Goal: Task Accomplishment & Management: Manage account settings

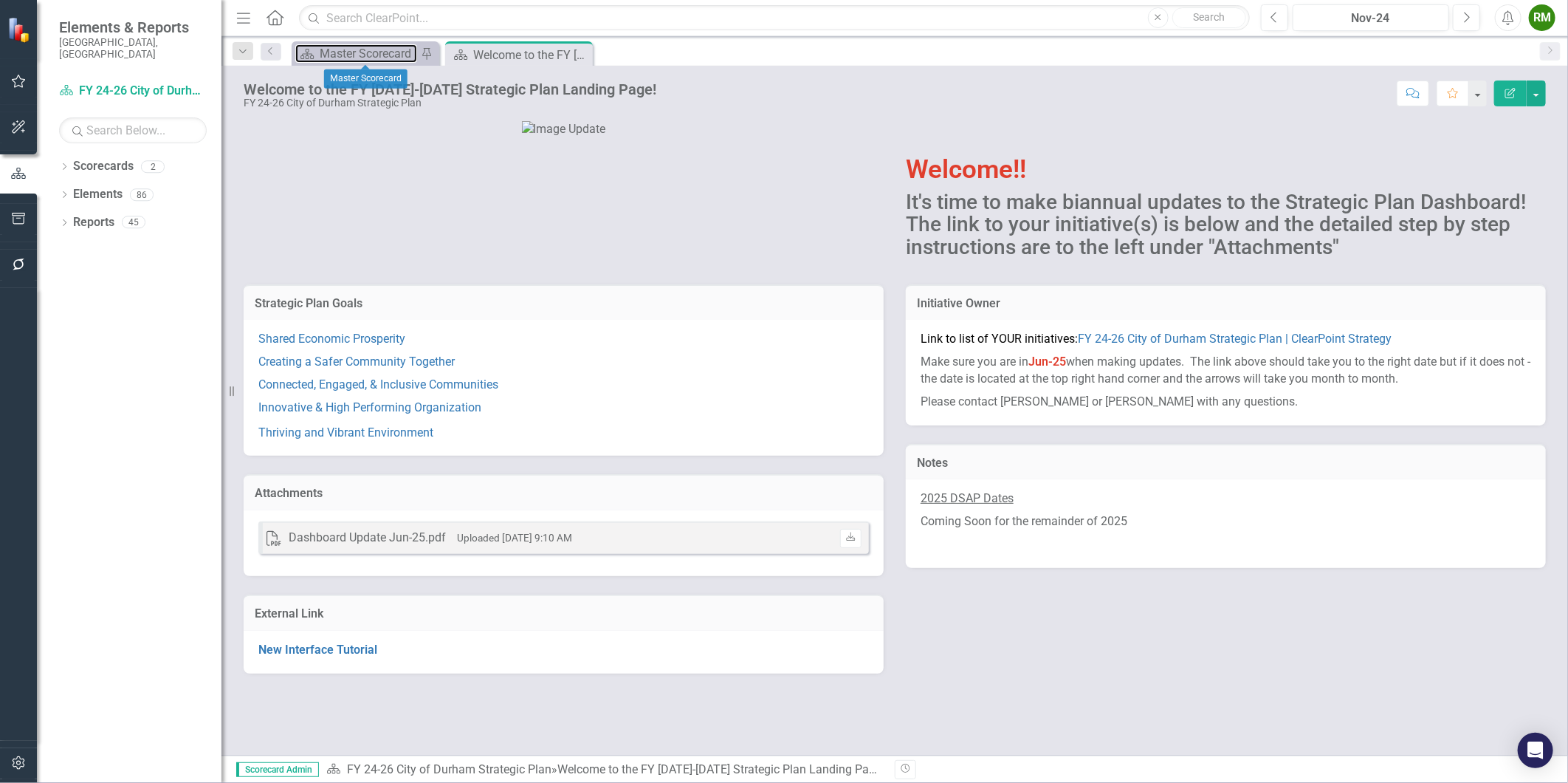
drag, startPoint x: 340, startPoint y: 54, endPoint x: 439, endPoint y: 61, distance: 99.2
click at [340, 54] on div "Master Scorecard" at bounding box center [368, 53] width 97 height 19
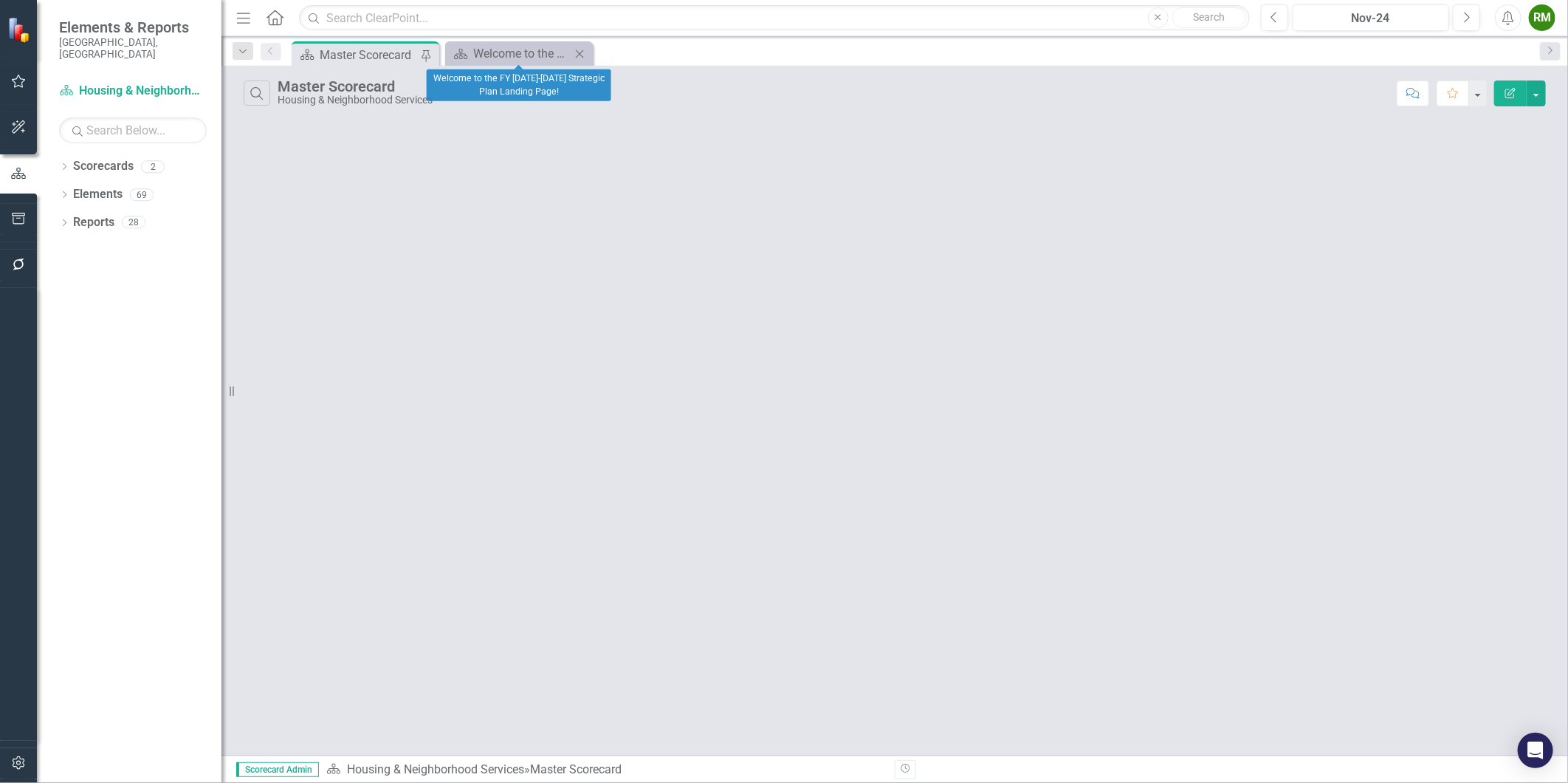
click at [583, 51] on icon "Close" at bounding box center [579, 53] width 15 height 12
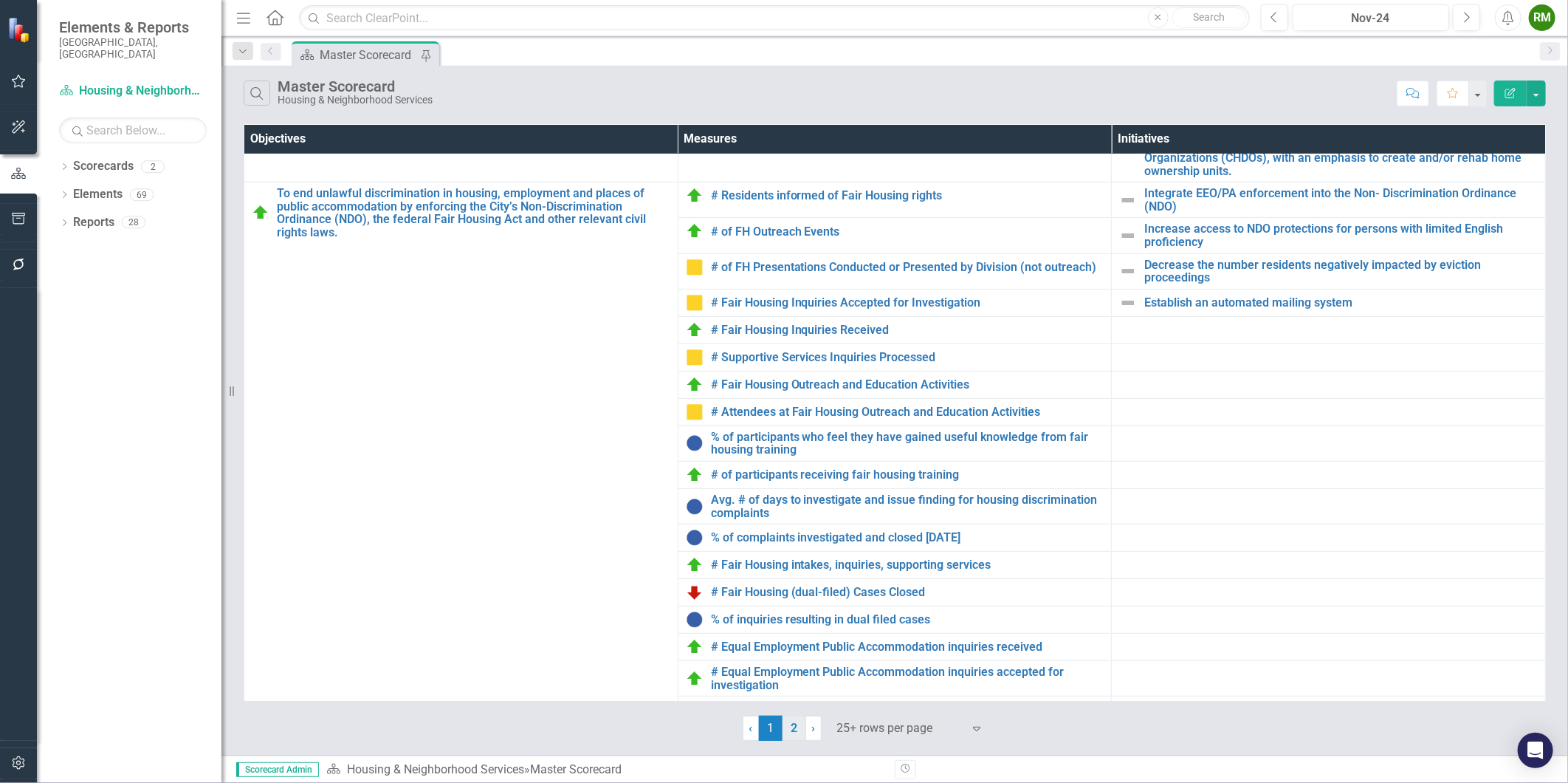
scroll to position [371, 0]
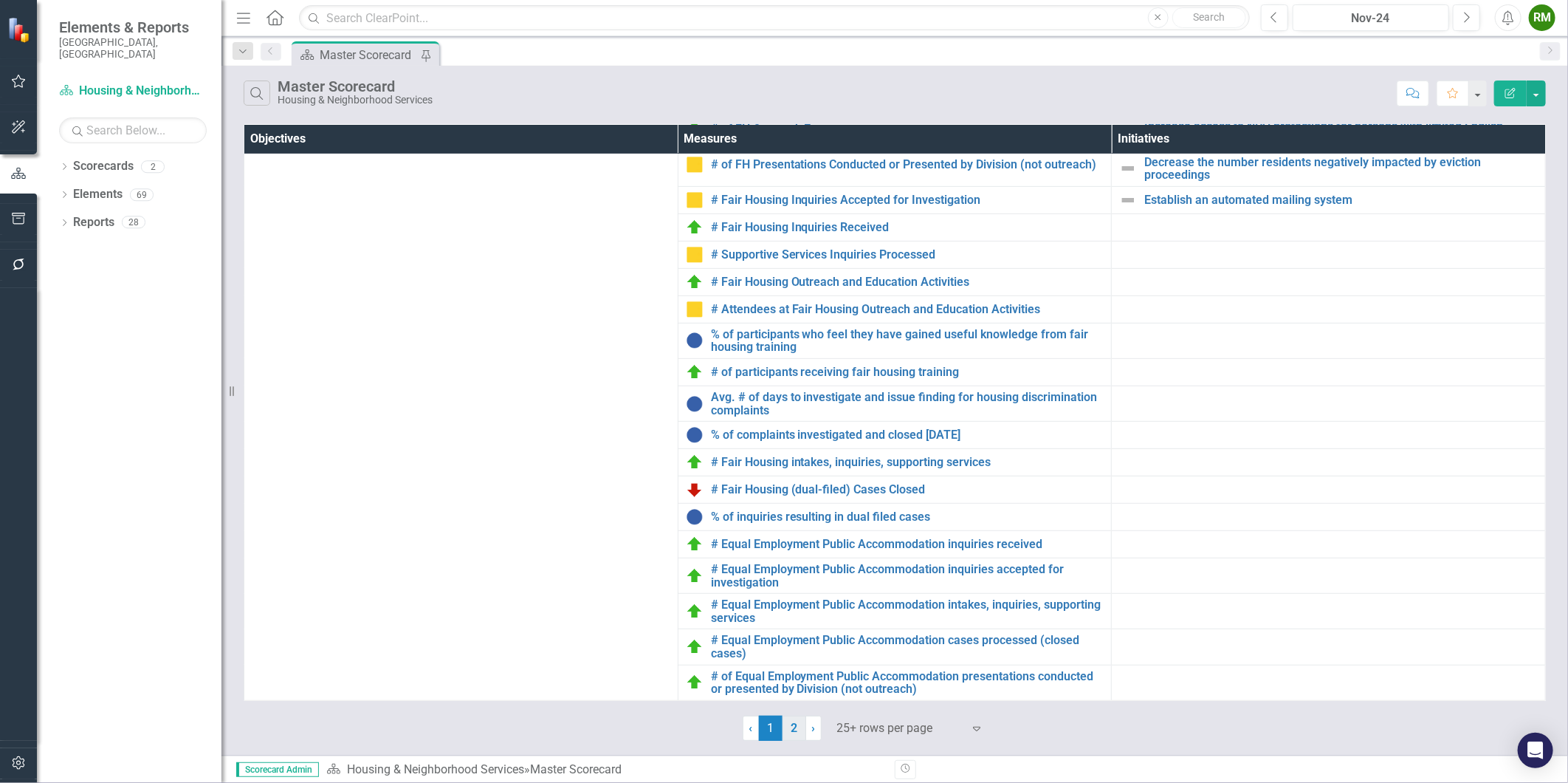
click at [796, 728] on link "2" at bounding box center [794, 728] width 23 height 25
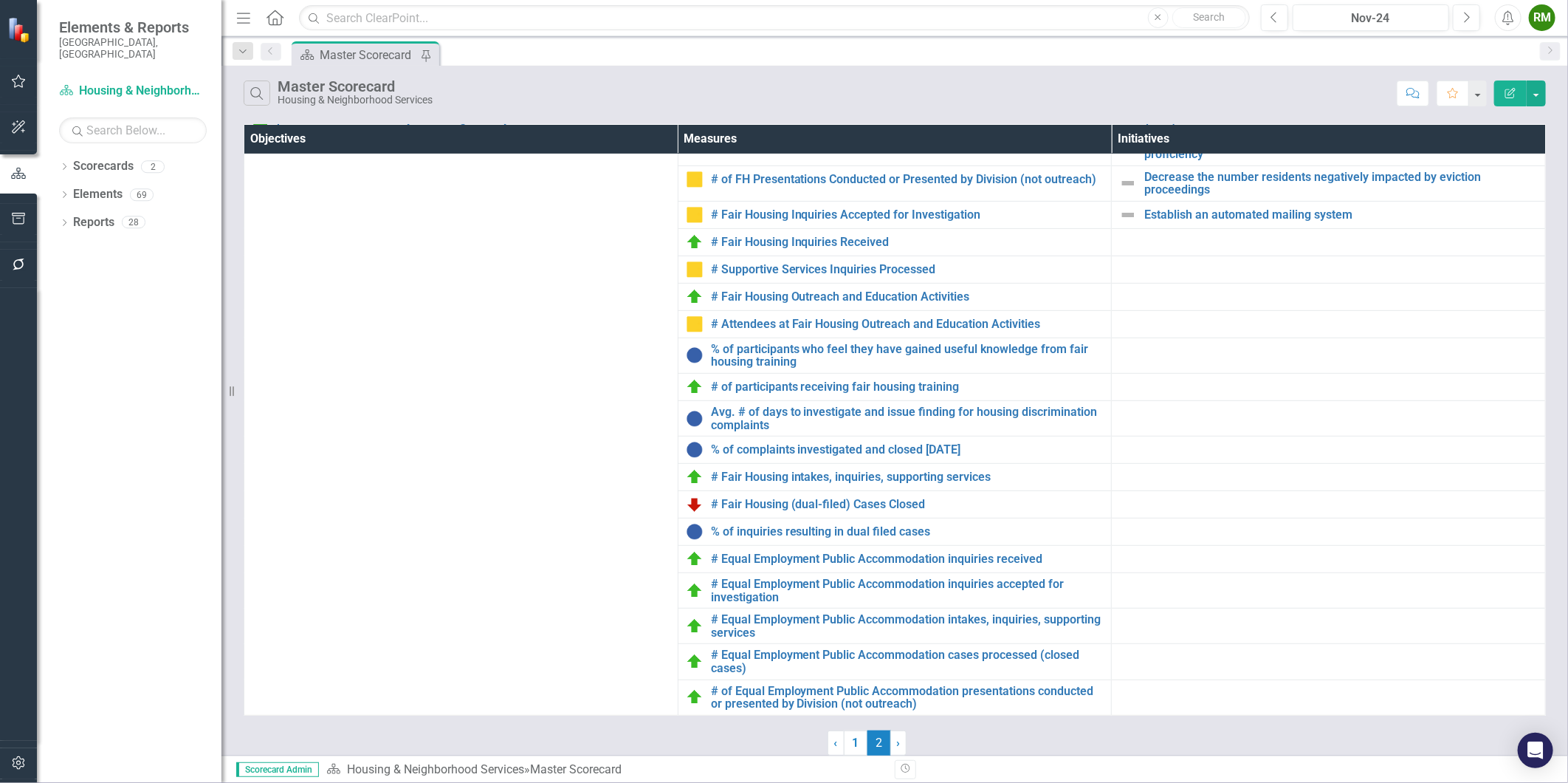
scroll to position [0, 0]
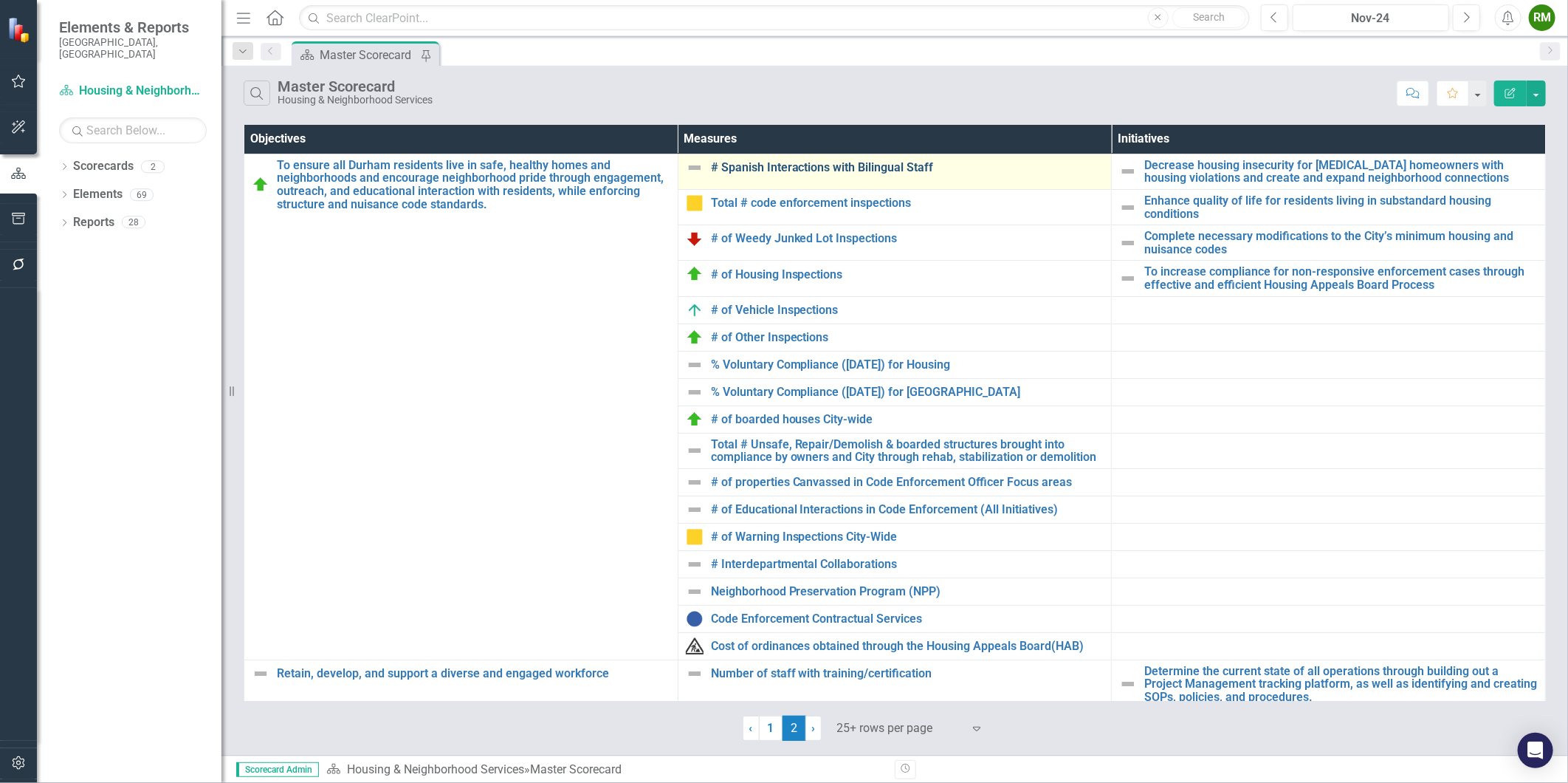
click at [804, 172] on link "# Spanish Interactions with Bilingual Staff" at bounding box center [907, 167] width 393 height 13
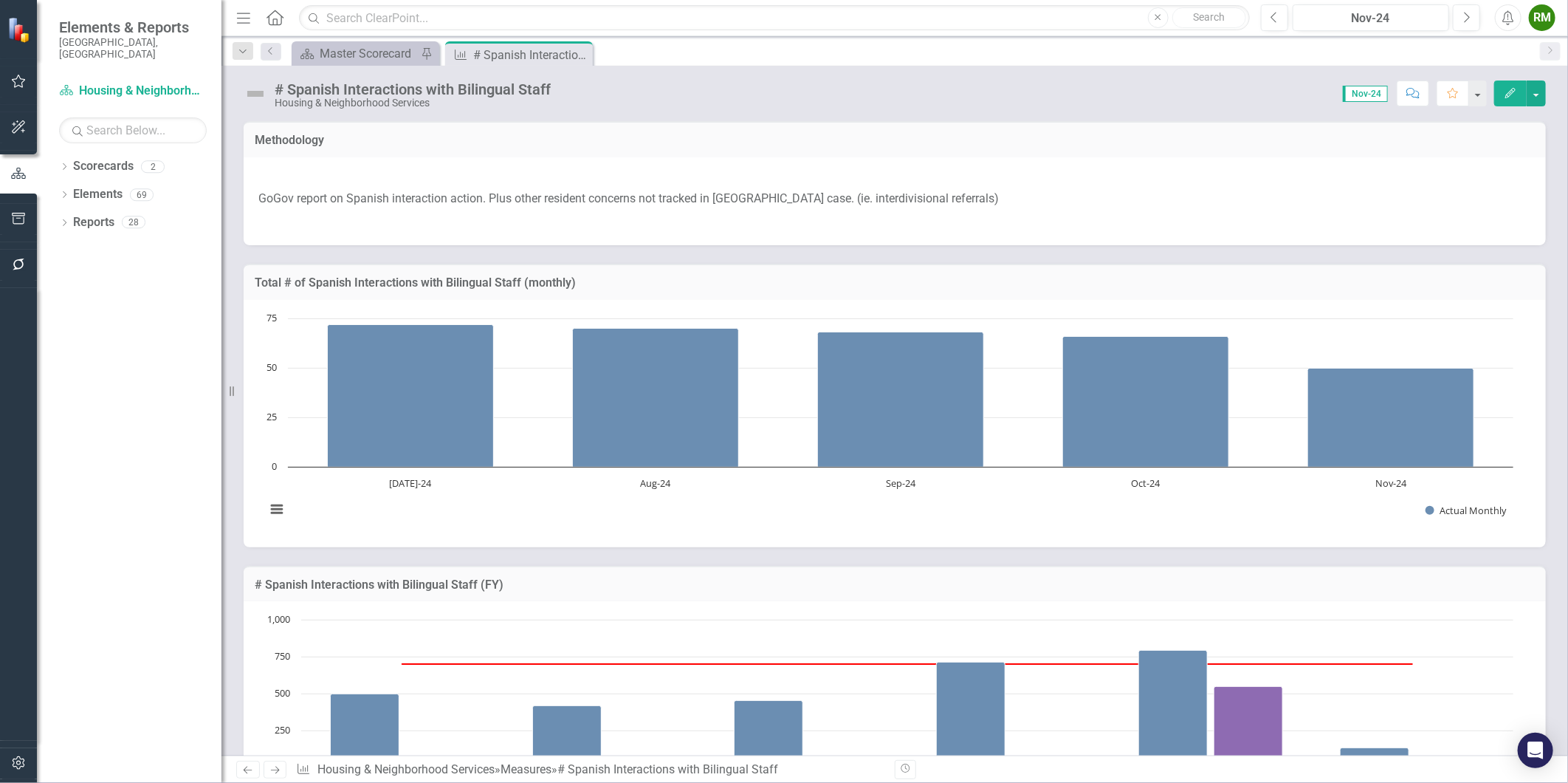
click at [688, 204] on p "GoGov report on Spanish interaction action. Plus other resident concerns not tr…" at bounding box center [895, 199] width 1272 height 22
click at [685, 200] on p "GoGov report on Spanish interaction action. Plus other resident concerns not tr…" at bounding box center [895, 199] width 1272 height 22
click at [685, 199] on p "GoGov report on Spanish interaction action. Plus other resident concerns not tr…" at bounding box center [895, 199] width 1272 height 22
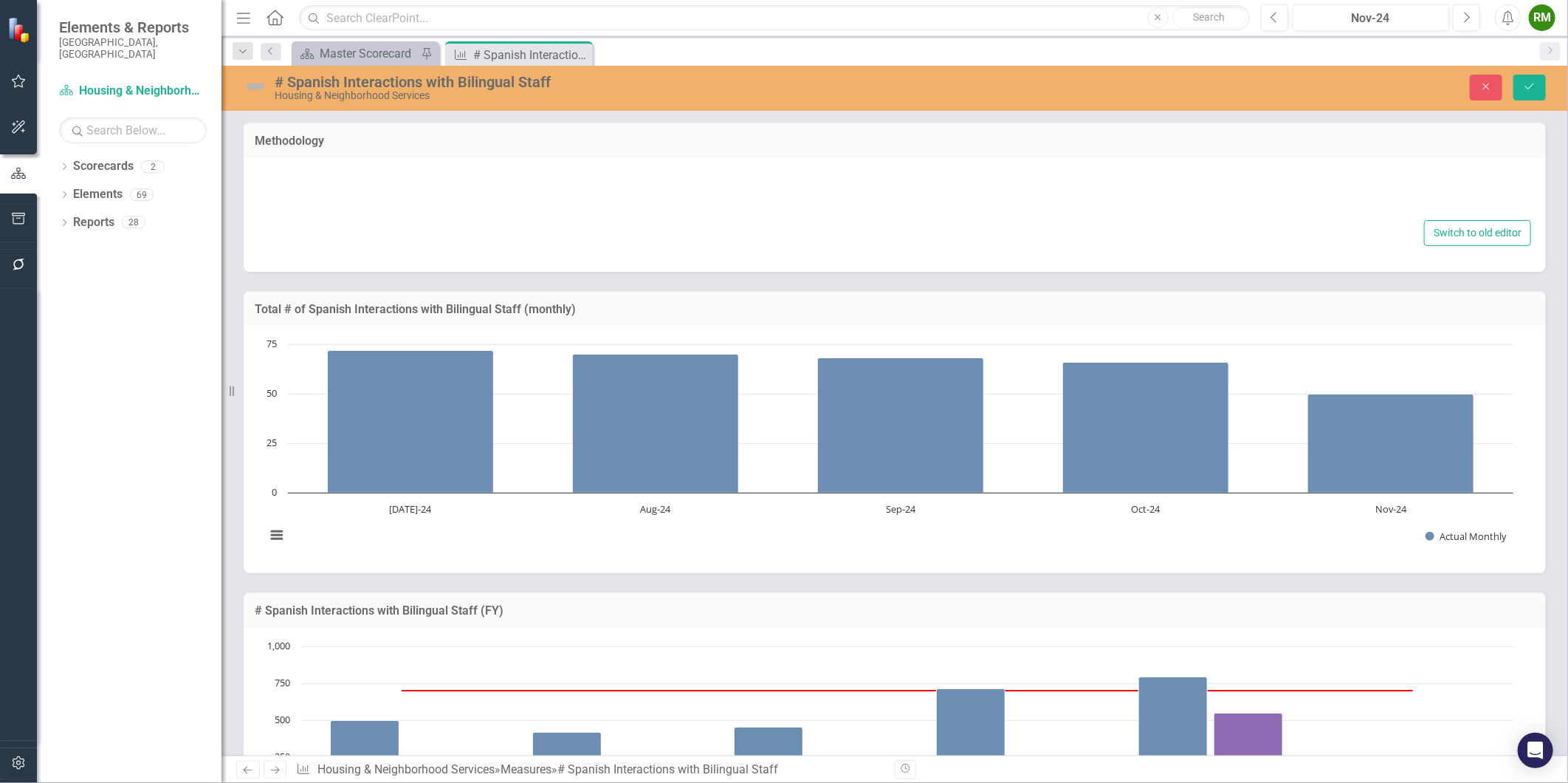
type textarea "<p>&nbsp;</p> <p>GoGov report on Spanish interaction action. Plus other residen…"
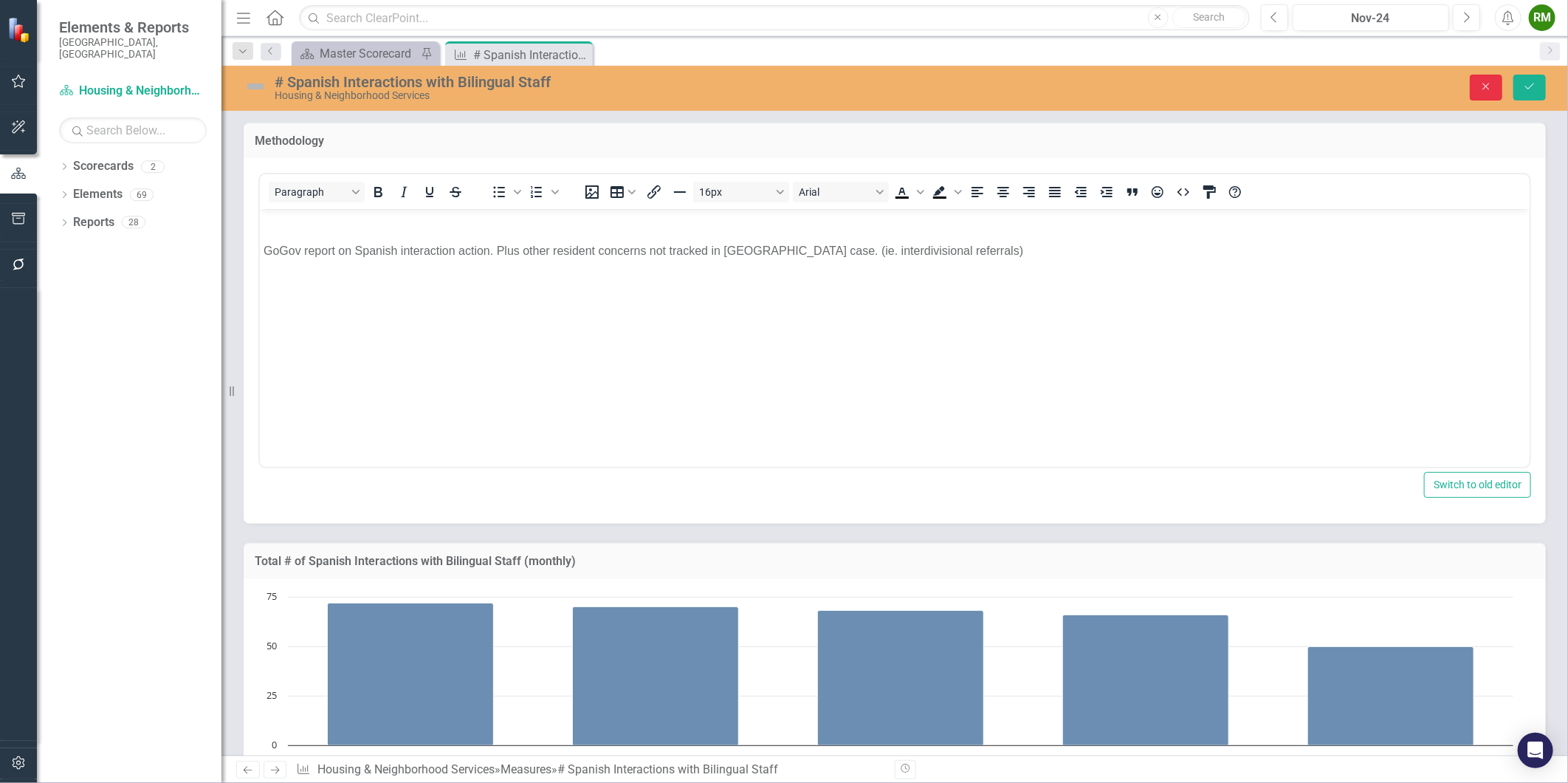
click at [1480, 90] on icon "Close" at bounding box center [1486, 86] width 13 height 10
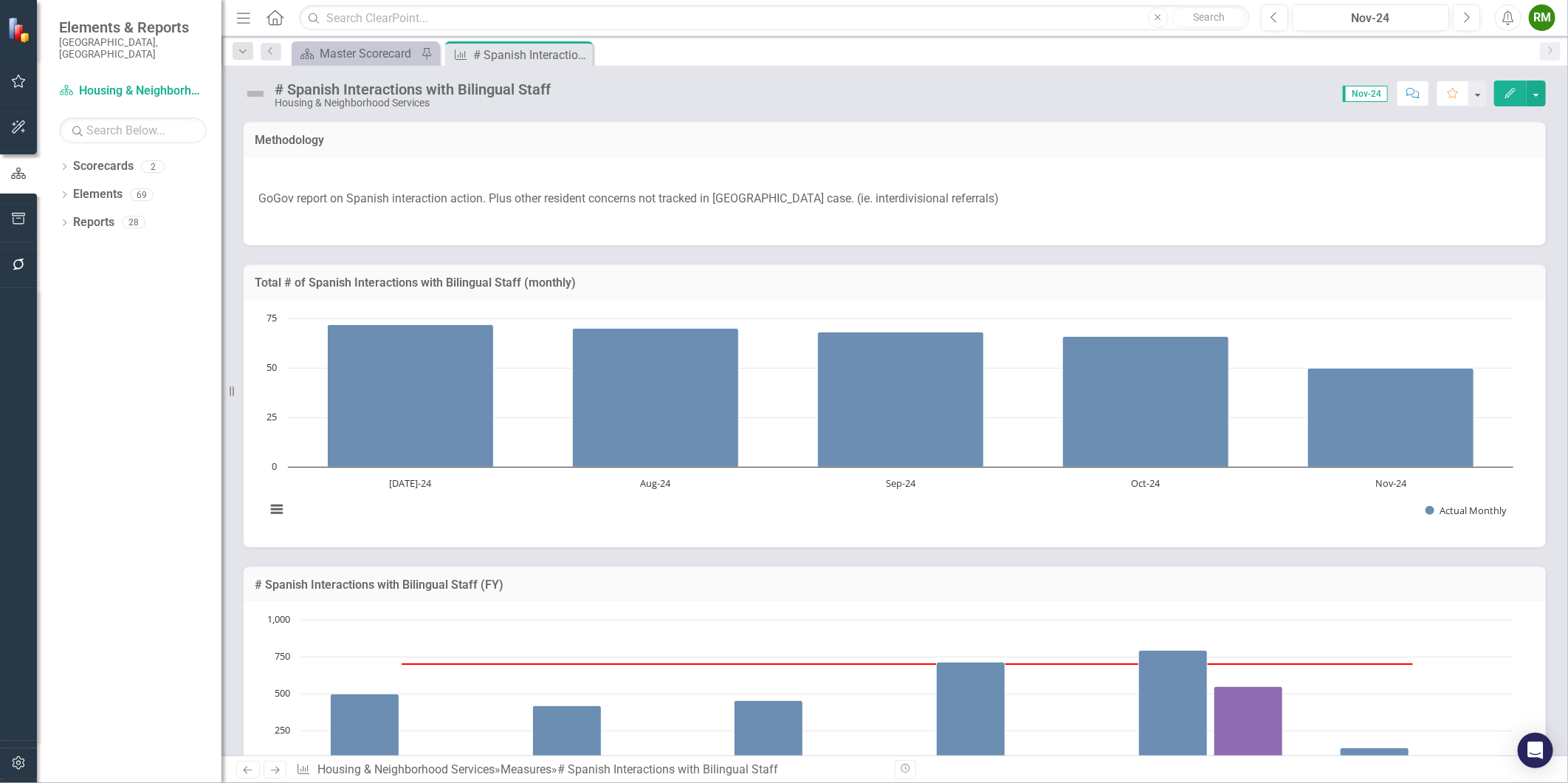
click at [975, 217] on p at bounding box center [895, 220] width 1272 height 20
click at [975, 216] on p at bounding box center [895, 220] width 1272 height 20
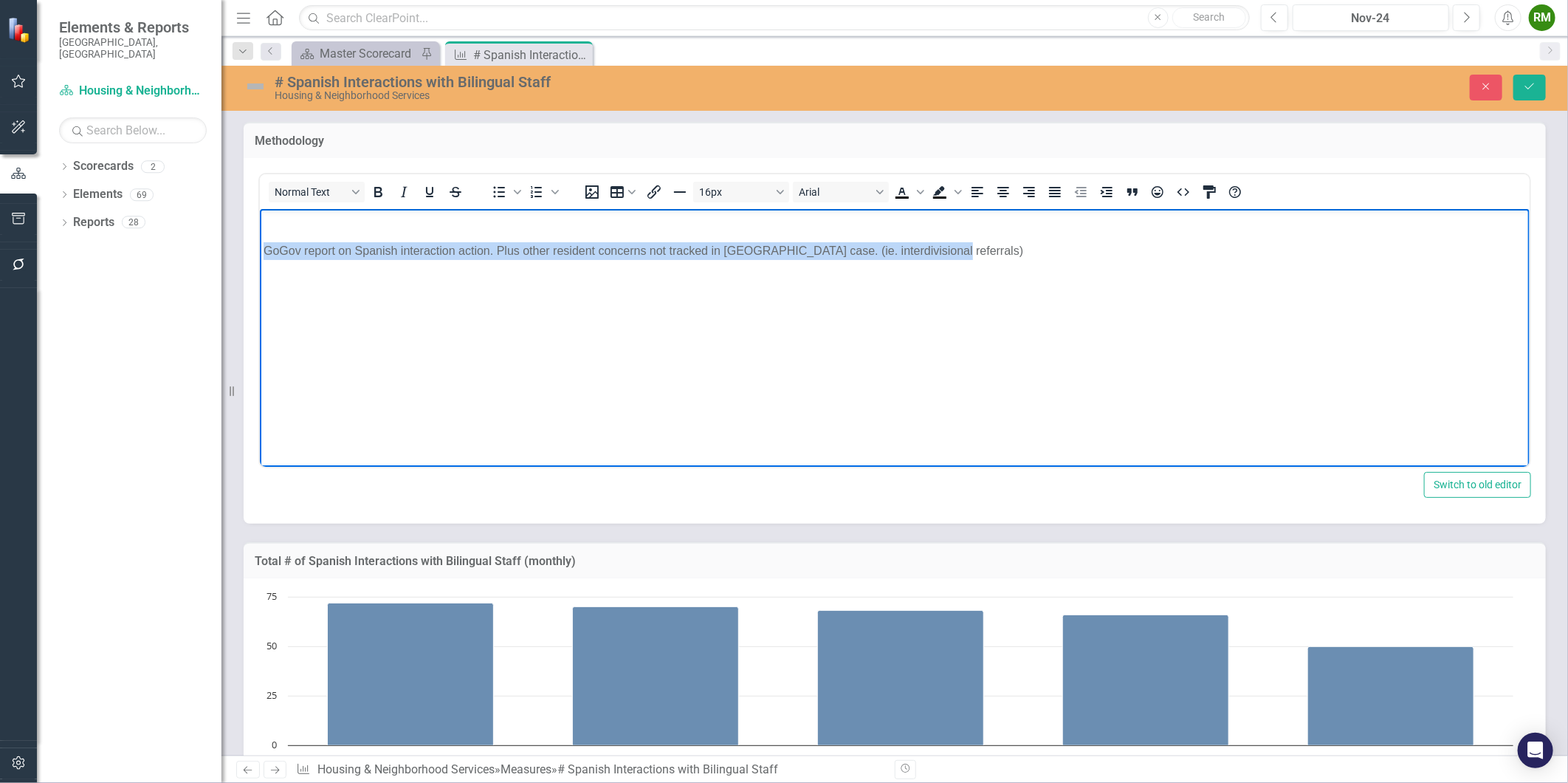
drag, startPoint x: 1020, startPoint y: 241, endPoint x: 179, endPoint y: 245, distance: 841.0
click at [259, 245] on html "GoGov report on Spanish interaction action. Plus other resident concerns not tr…" at bounding box center [893, 319] width 1269 height 221
copy p "GoGov report on Spanish interaction action. Plus other resident concerns not tr…"
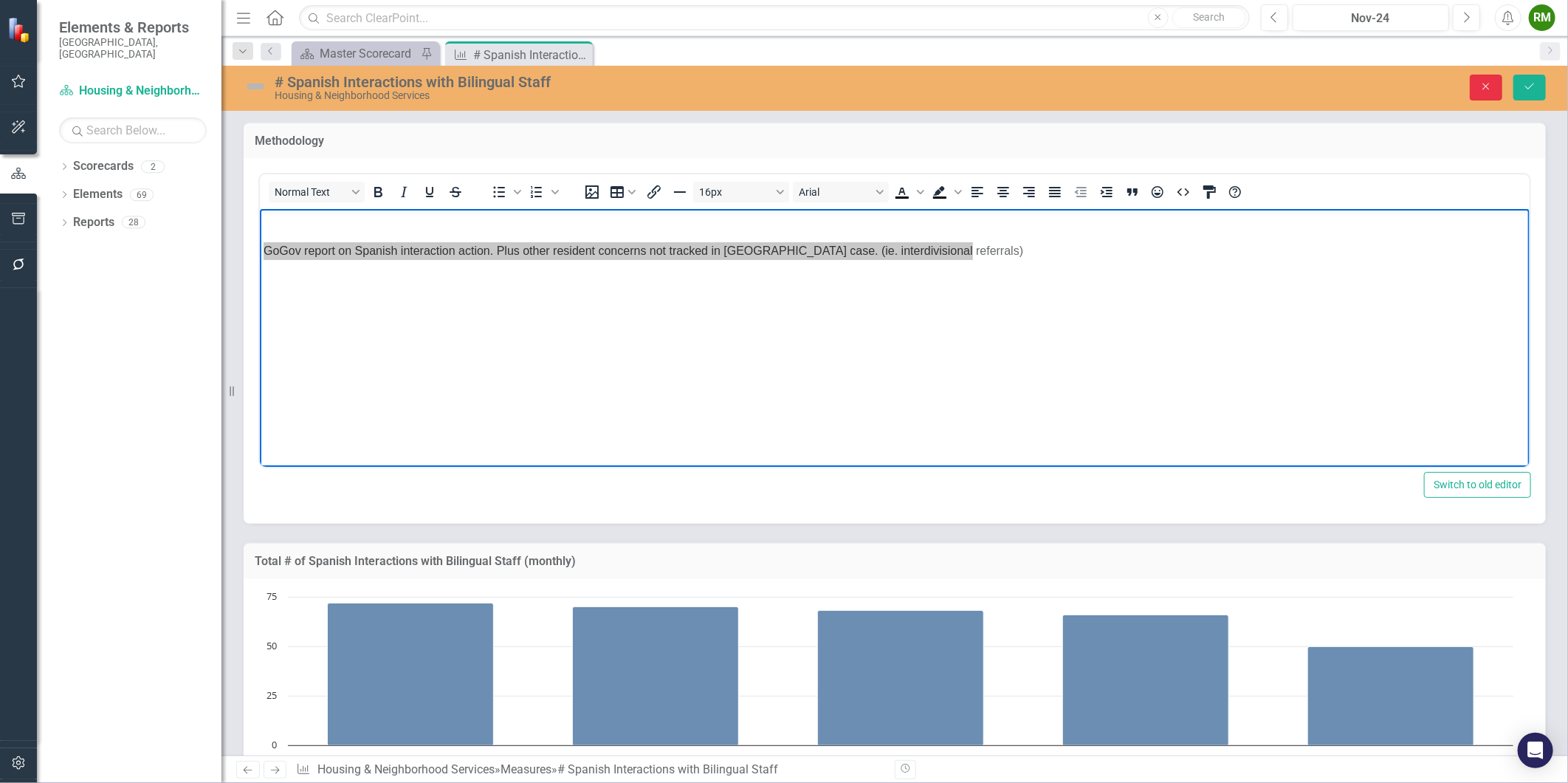
click at [1479, 86] on icon "Close" at bounding box center [1486, 86] width 13 height 10
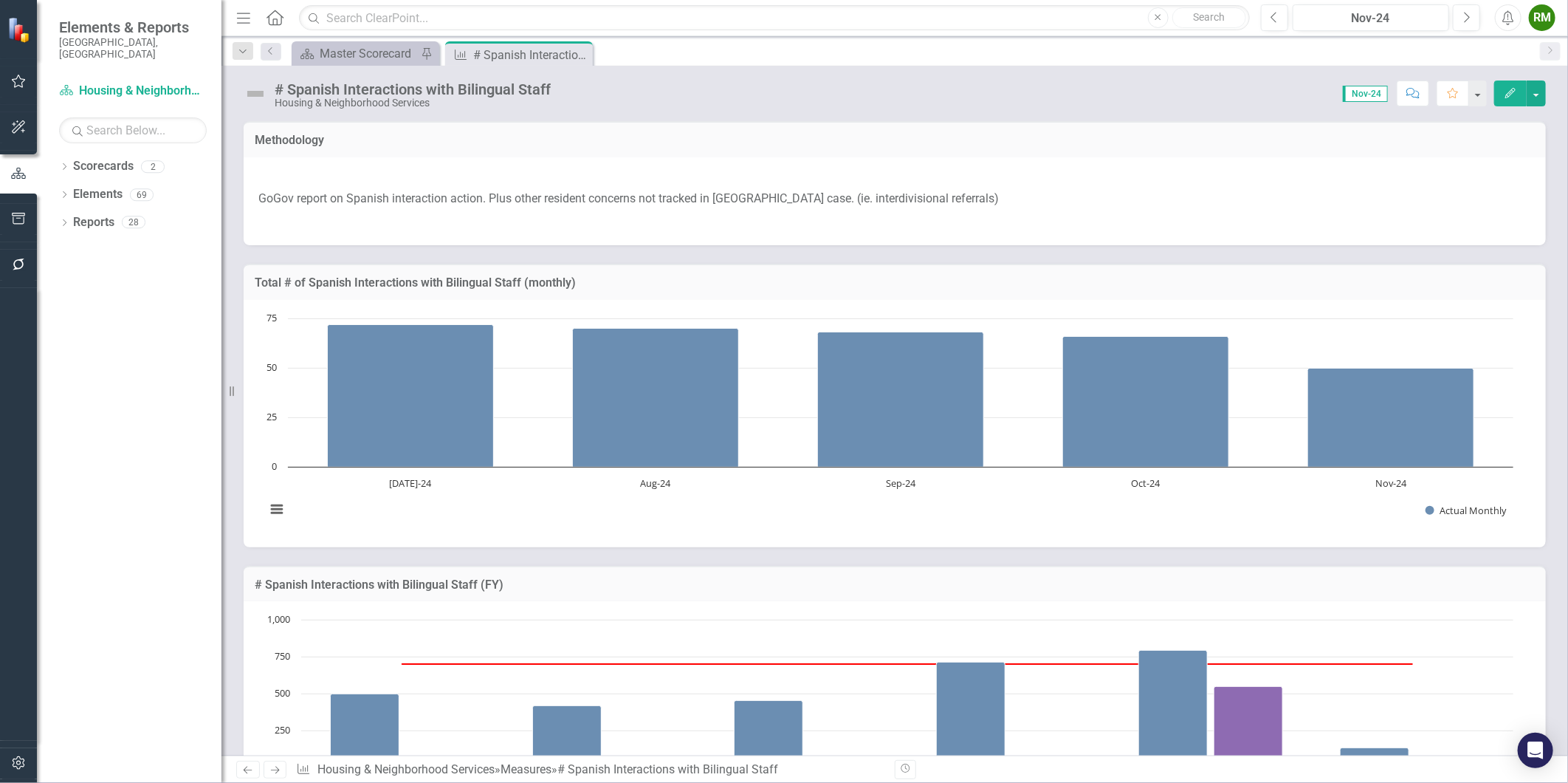
click at [275, 763] on link "Next" at bounding box center [275, 769] width 23 height 18
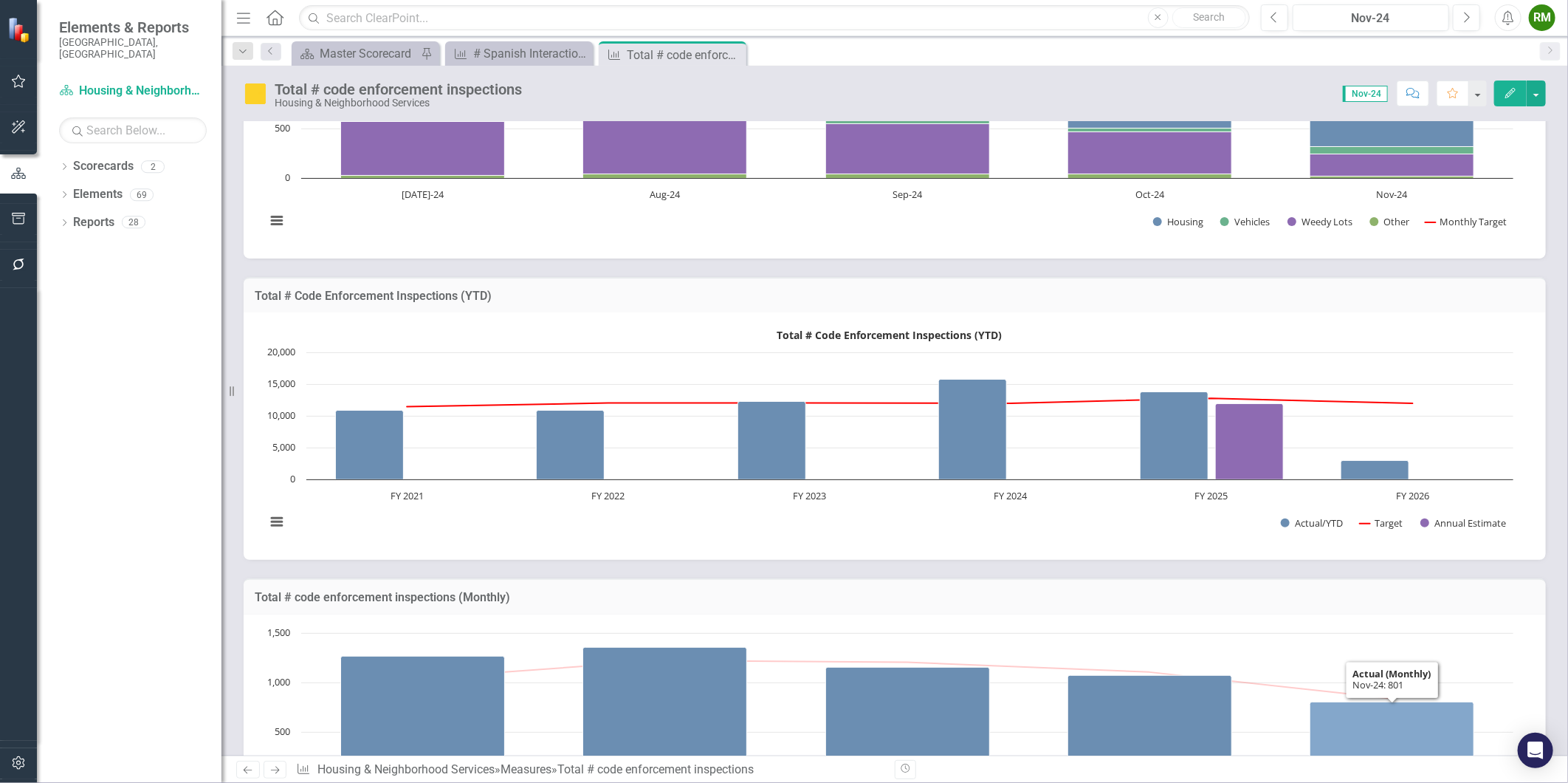
scroll to position [82, 0]
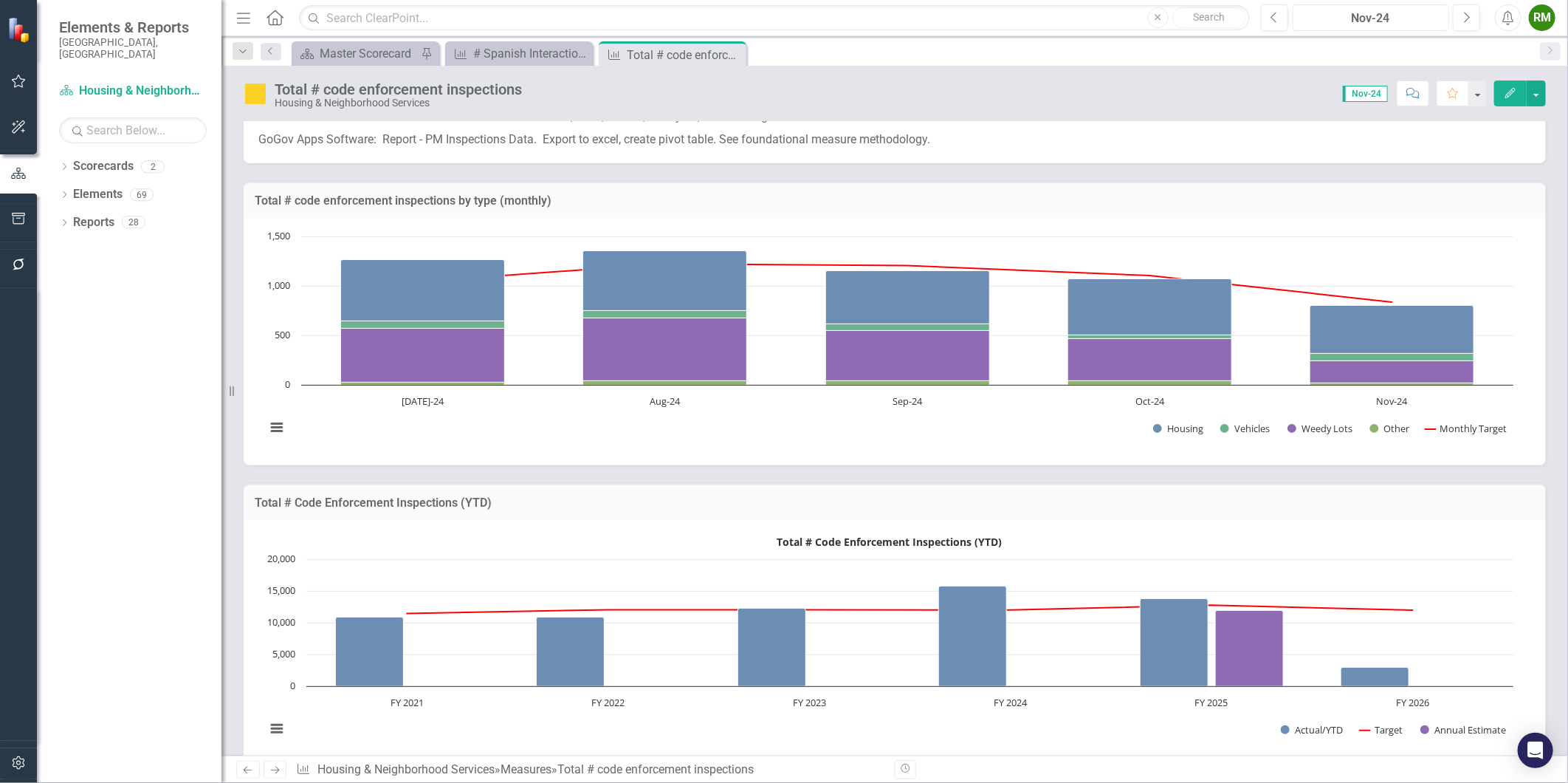
click at [1388, 12] on div "Nov-24" at bounding box center [1370, 18] width 146 height 18
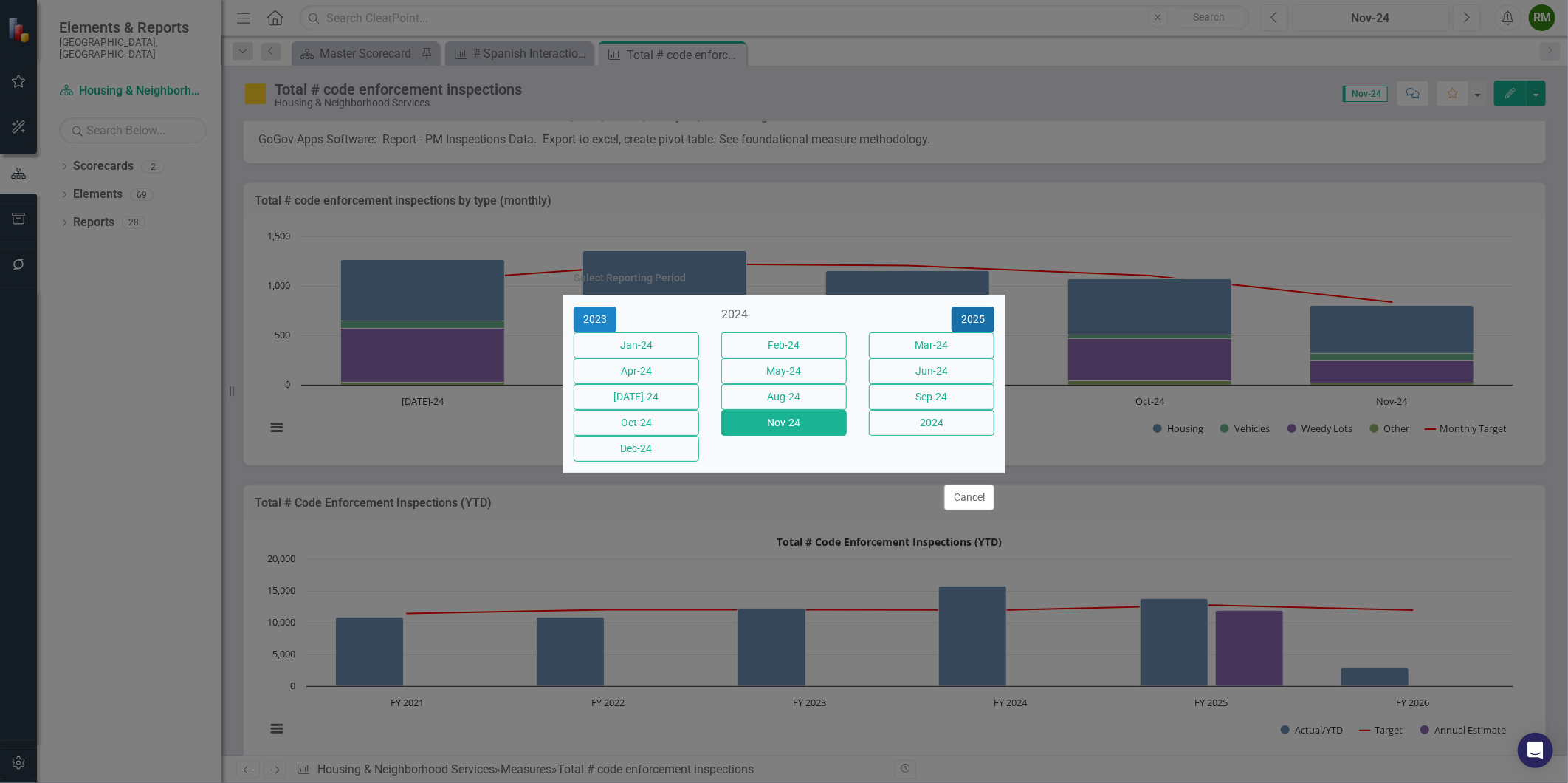
click at [966, 306] on button "2025" at bounding box center [973, 320] width 43 height 26
click at [786, 396] on button "Aug-25" at bounding box center [784, 397] width 125 height 26
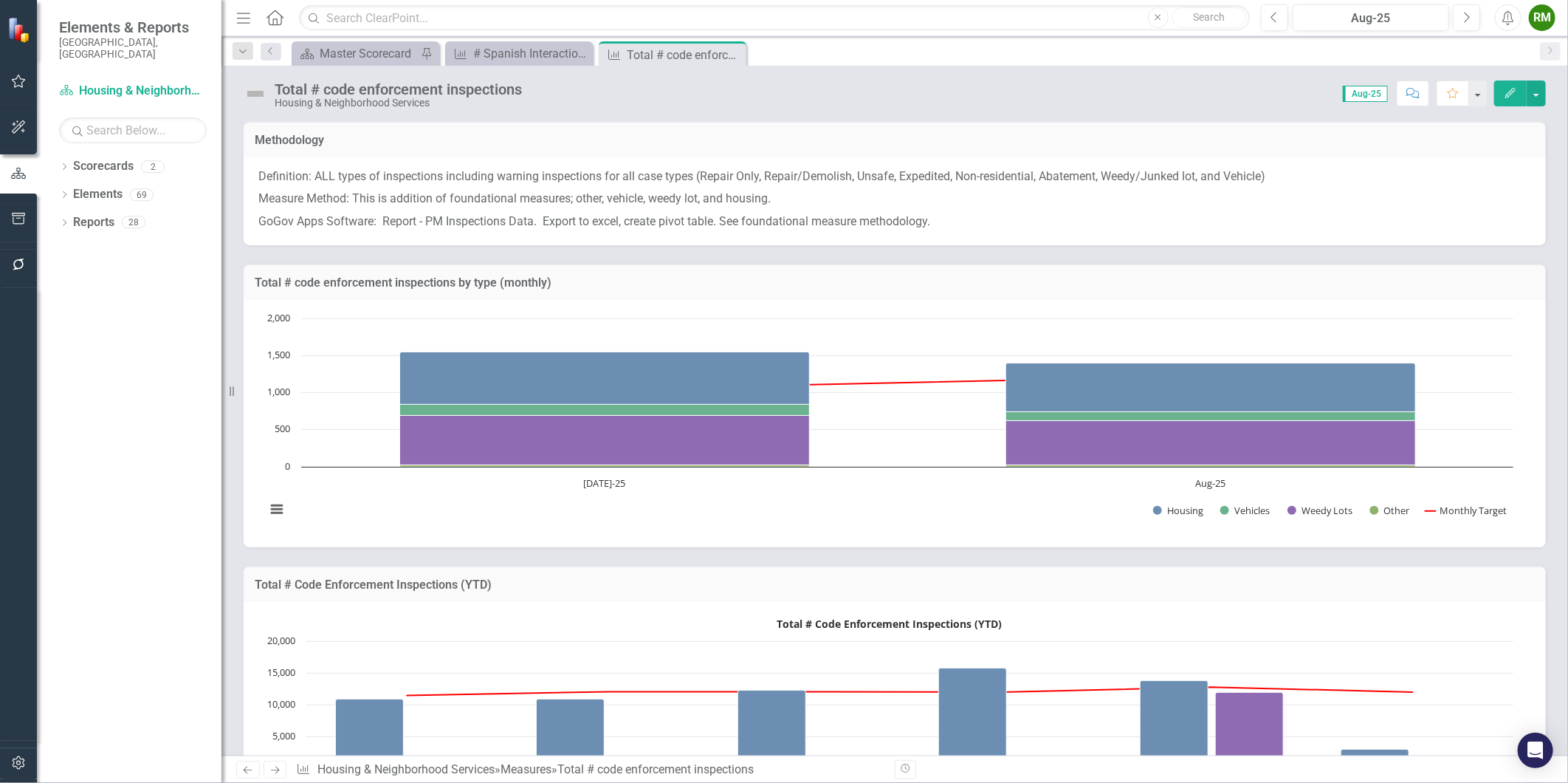
click at [1507, 94] on icon "Edit" at bounding box center [1510, 93] width 13 height 10
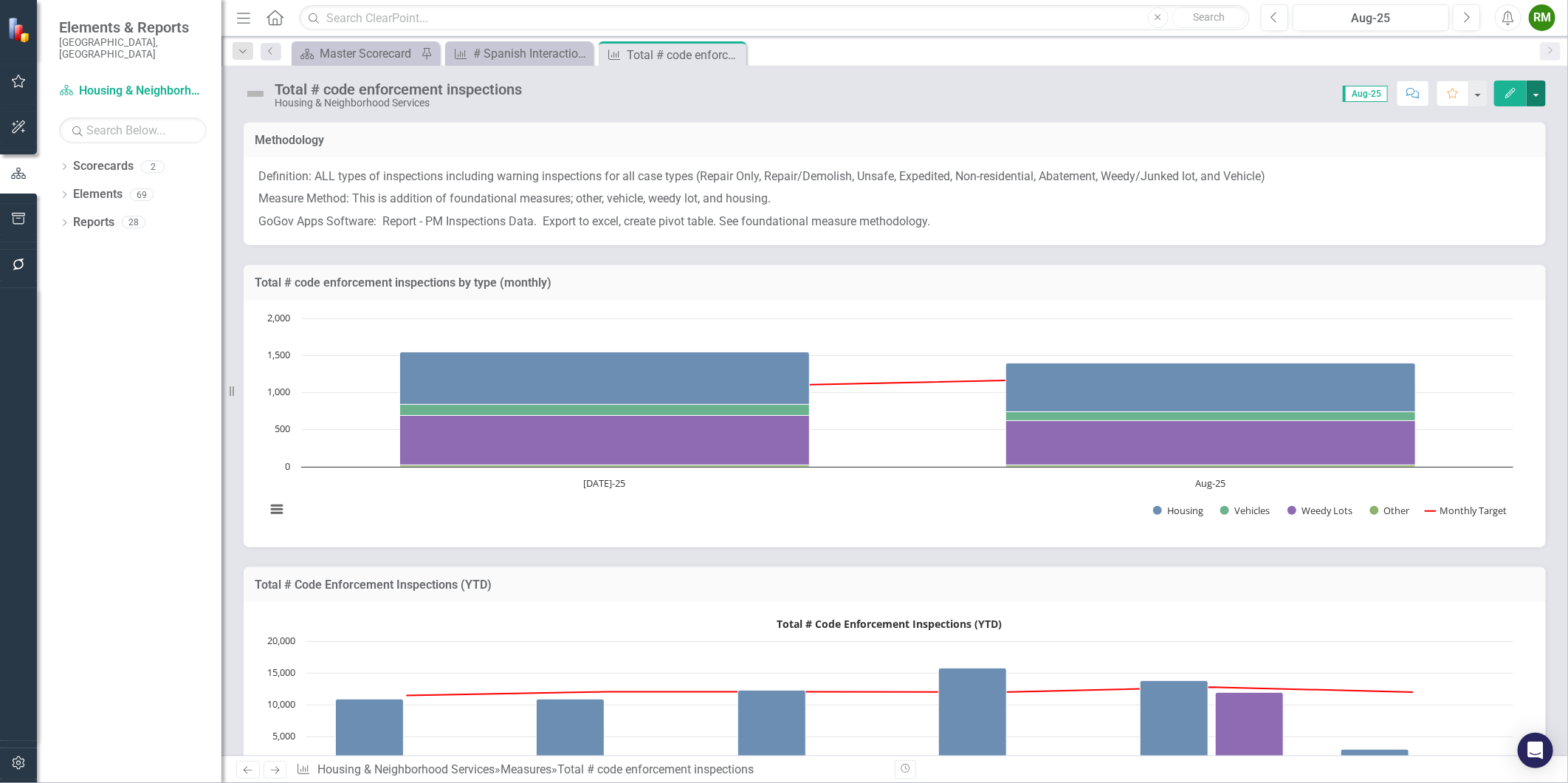
click at [1540, 84] on button "button" at bounding box center [1535, 93] width 20 height 26
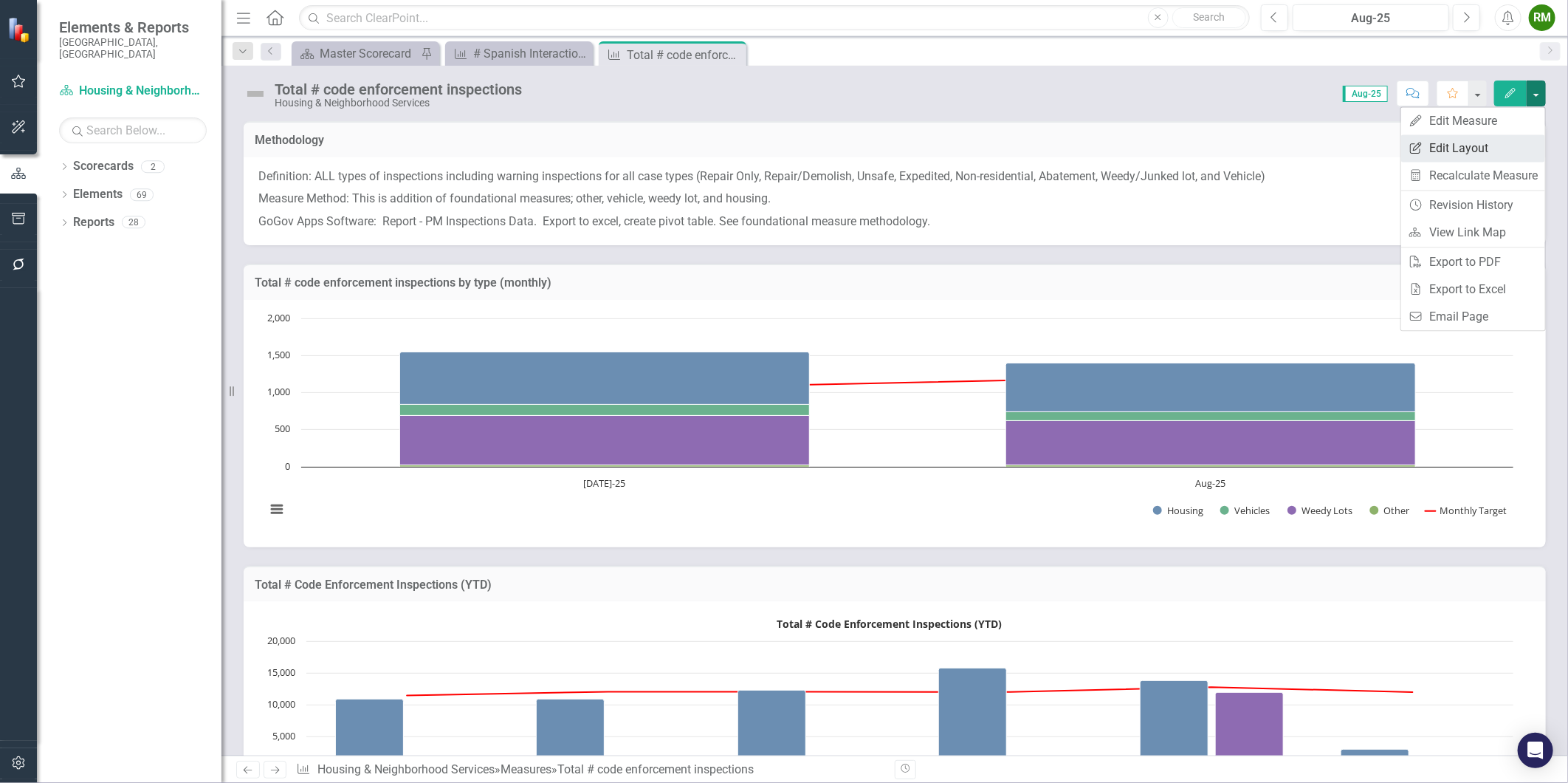
click at [1480, 148] on link "Edit Report Edit Layout" at bounding box center [1473, 148] width 144 height 27
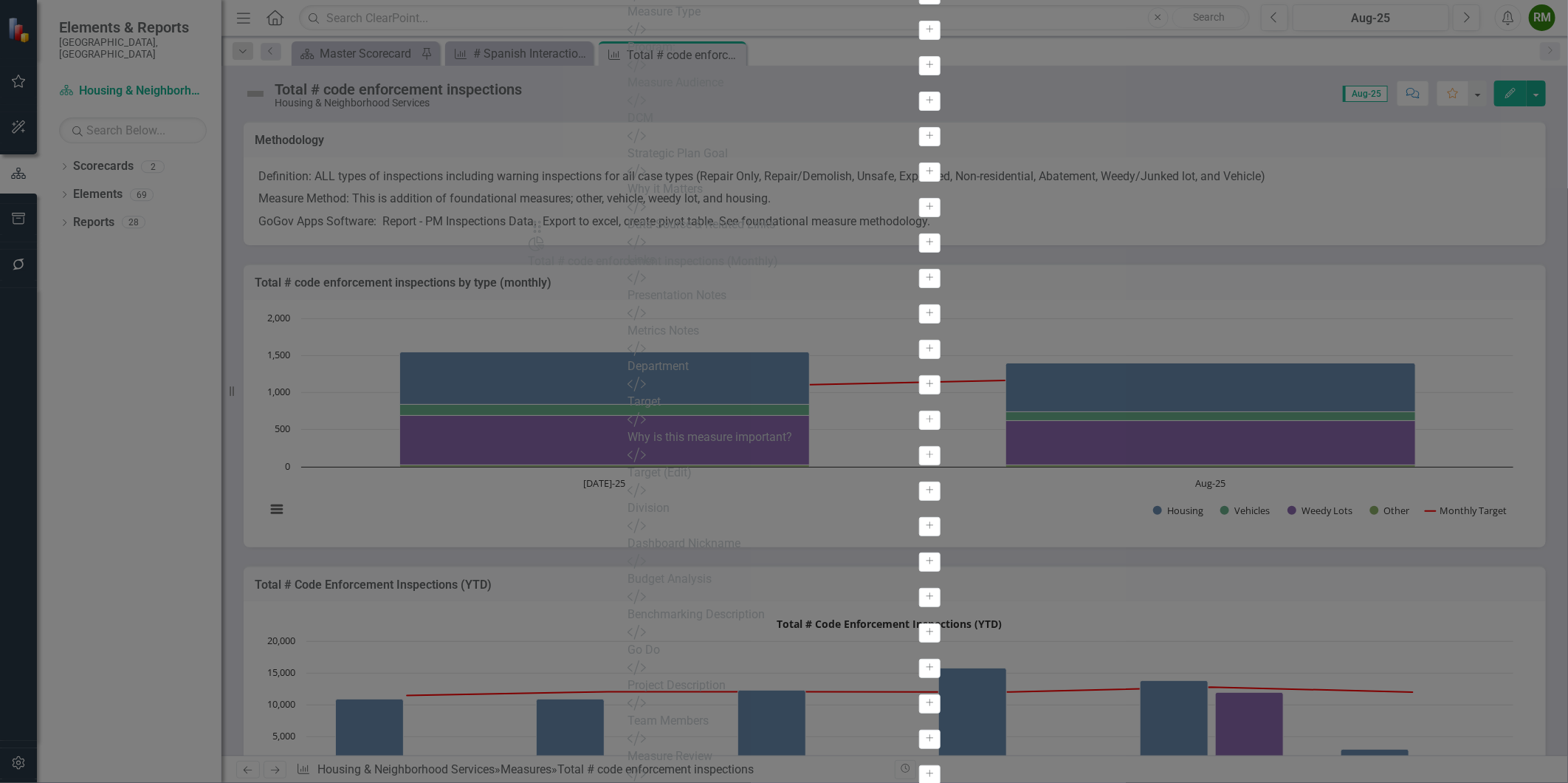
drag, startPoint x: 556, startPoint y: 241, endPoint x: 548, endPoint y: 159, distance: 82.4
